Goal: Task Accomplishment & Management: Manage account settings

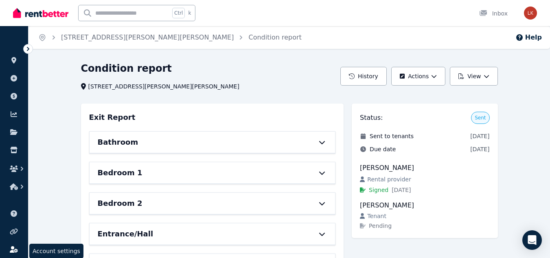
click at [11, 247] on icon at bounding box center [14, 249] width 8 height 7
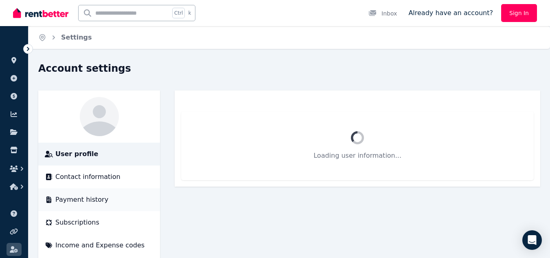
scroll to position [0, 0]
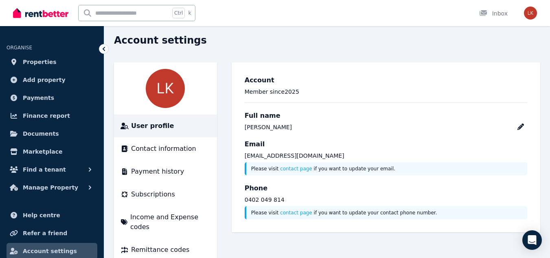
scroll to position [36, 0]
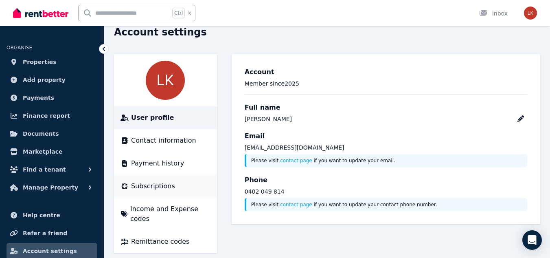
click at [154, 189] on span "Subscriptions" at bounding box center [153, 186] width 44 height 10
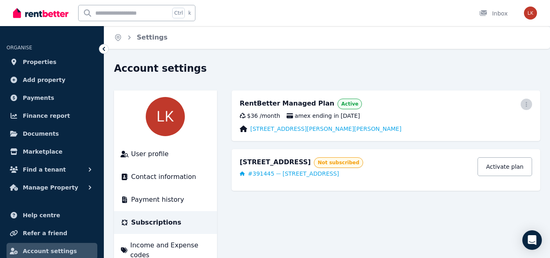
click at [527, 107] on icon "button" at bounding box center [527, 104] width 7 height 6
click at [462, 148] on span "Cancel plan" at bounding box center [490, 153] width 72 height 10
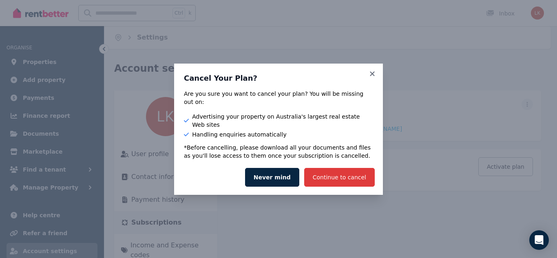
click at [345, 168] on button "Continue to cancel" at bounding box center [339, 177] width 70 height 19
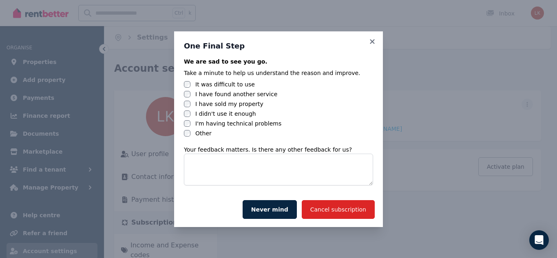
click at [205, 95] on label "I have found another service" at bounding box center [236, 94] width 82 height 8
click at [330, 207] on button "Cancel subscription" at bounding box center [338, 209] width 73 height 19
